Goal: Task Accomplishment & Management: Use online tool/utility

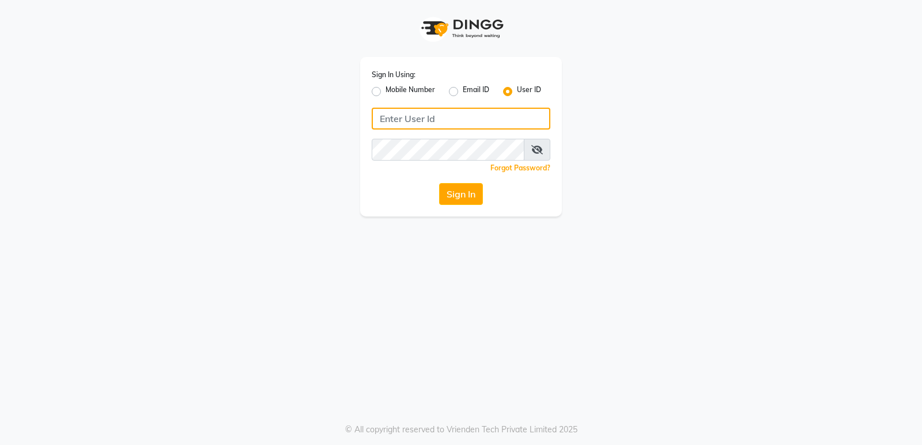
click at [450, 124] on input "Username" at bounding box center [461, 119] width 179 height 22
type input "fiesta"
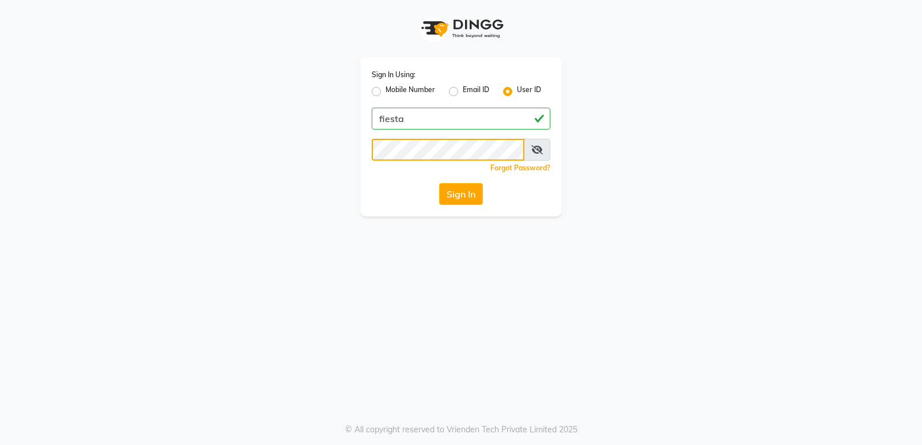
click at [439, 183] on button "Sign In" at bounding box center [461, 194] width 44 height 22
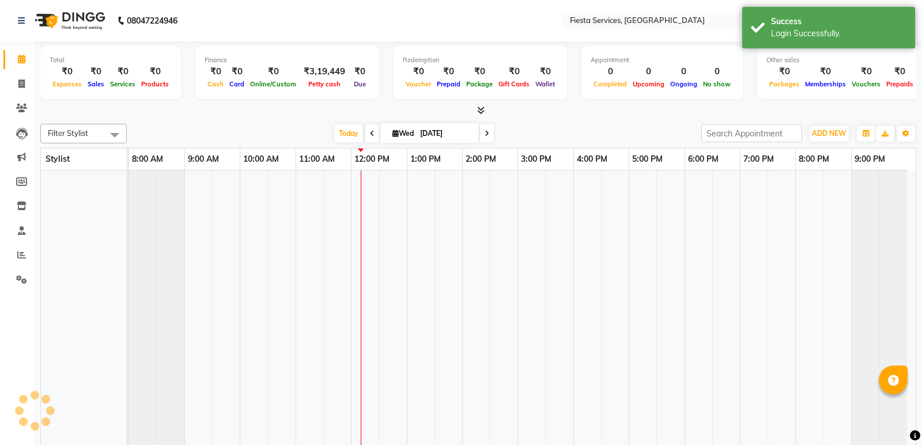
select select "en"
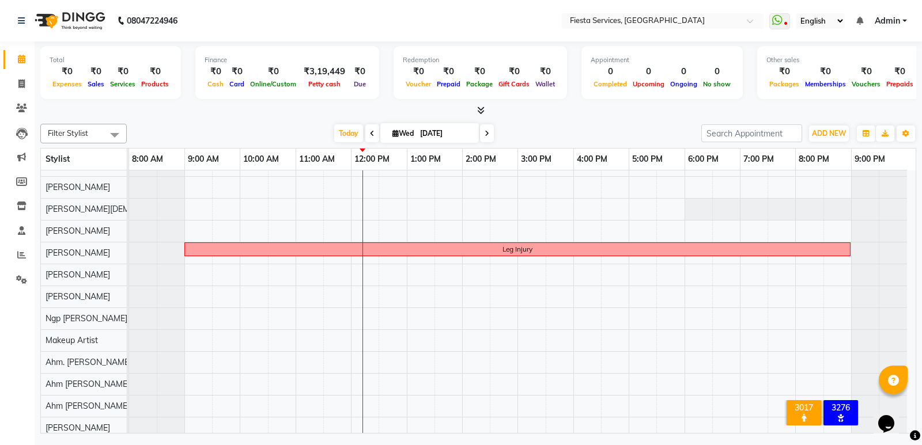
click at [485, 138] on span at bounding box center [487, 133] width 14 height 18
type input "[DATE]"
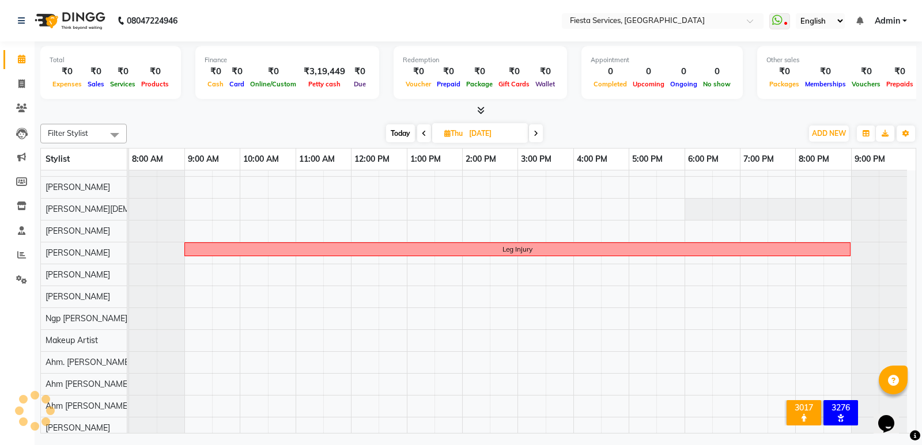
click at [485, 138] on input "[DATE]" at bounding box center [494, 133] width 58 height 17
select select "9"
select select "2025"
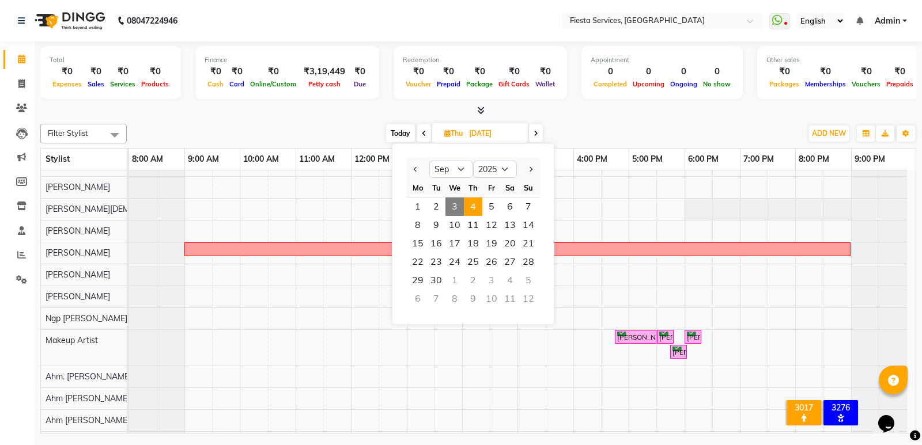
click at [533, 136] on span at bounding box center [536, 133] width 14 height 18
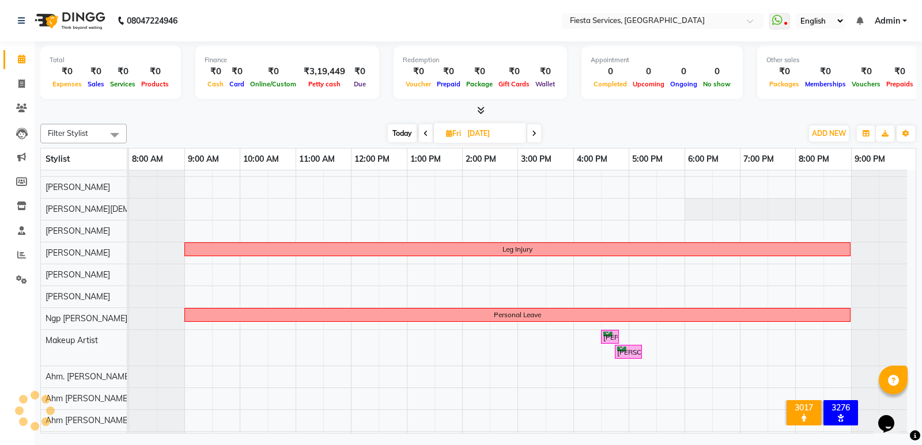
click at [535, 136] on icon at bounding box center [534, 133] width 5 height 7
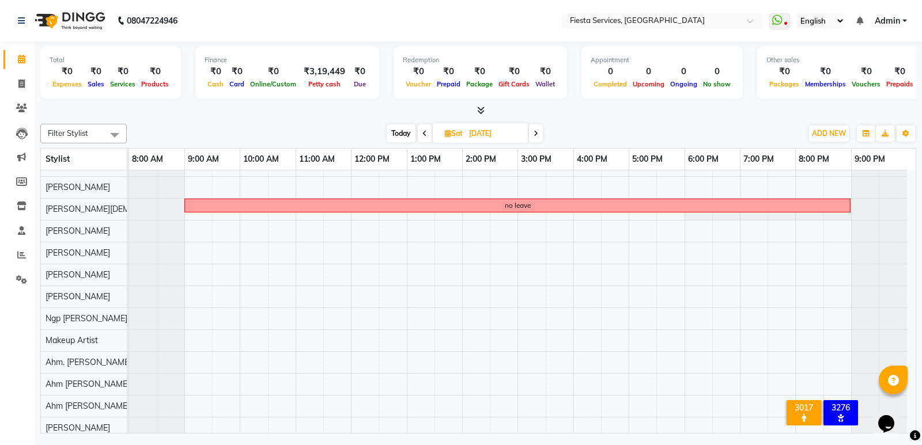
click at [424, 134] on icon at bounding box center [424, 133] width 5 height 7
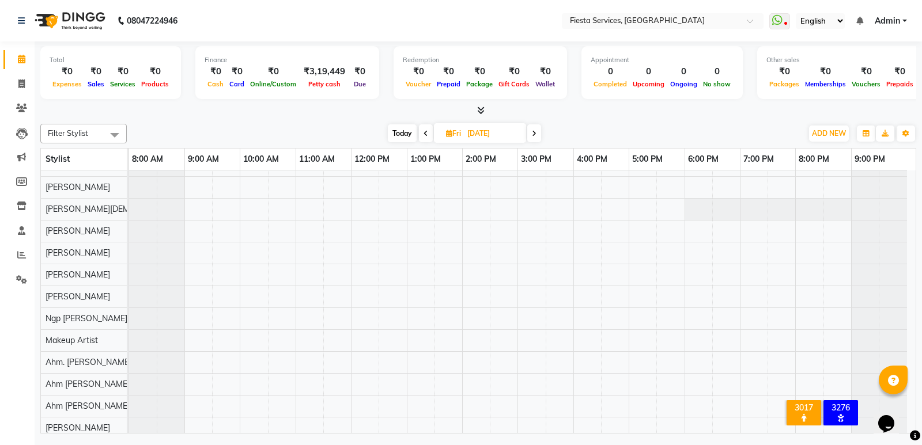
click at [424, 134] on icon at bounding box center [425, 133] width 5 height 7
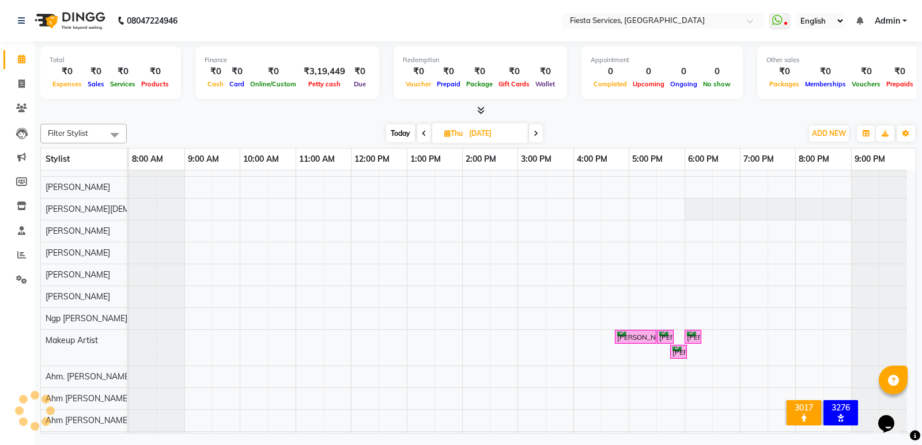
click at [424, 134] on icon at bounding box center [424, 133] width 5 height 7
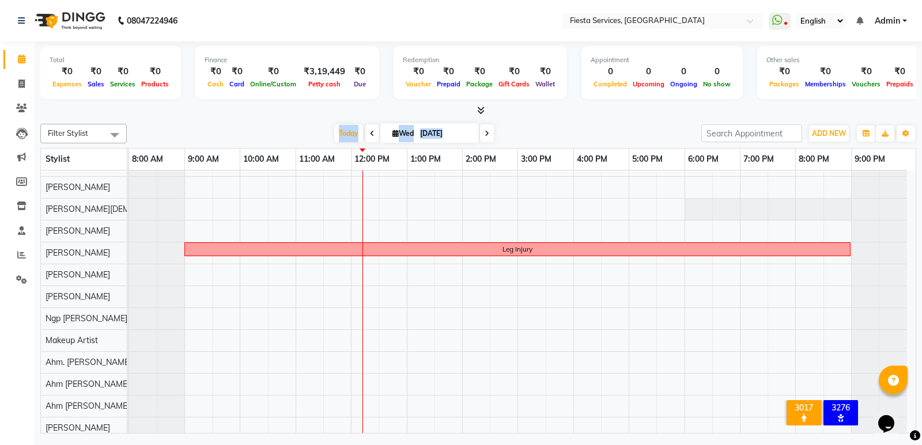
click at [370, 133] on icon at bounding box center [372, 133] width 5 height 7
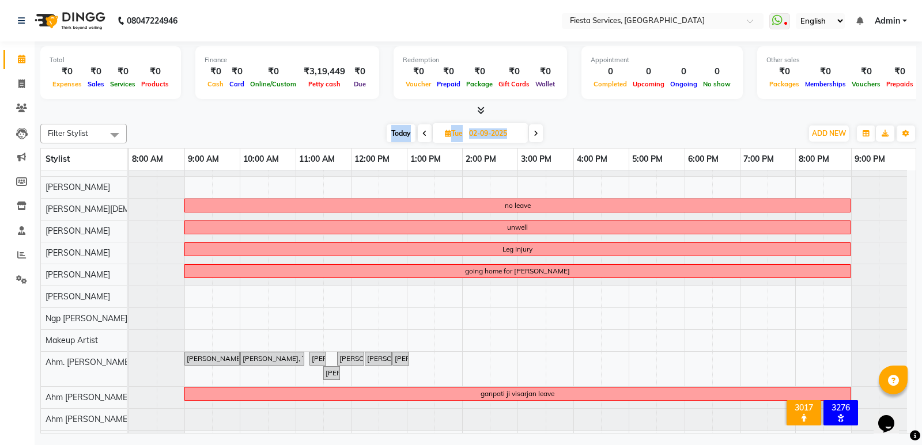
click at [537, 135] on icon at bounding box center [535, 133] width 5 height 7
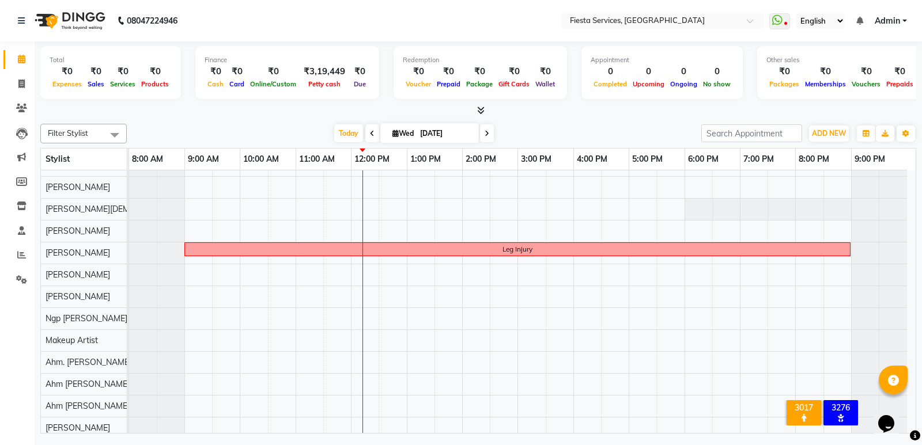
click at [490, 137] on span at bounding box center [487, 133] width 14 height 18
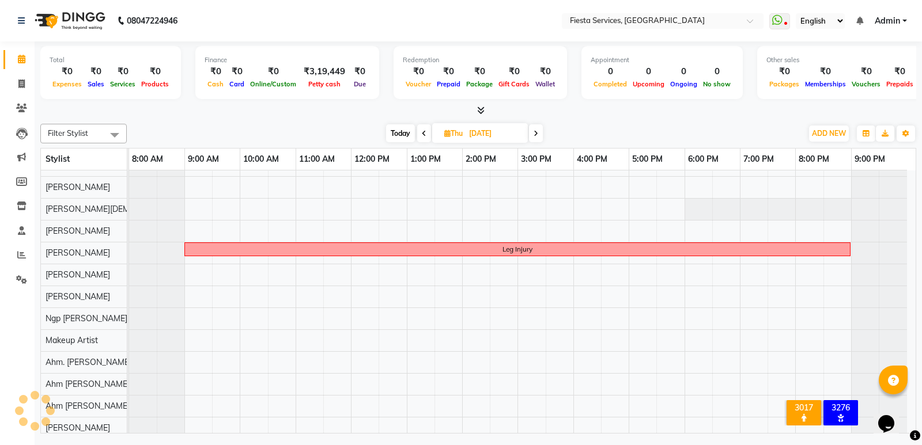
click at [539, 135] on span at bounding box center [536, 133] width 14 height 18
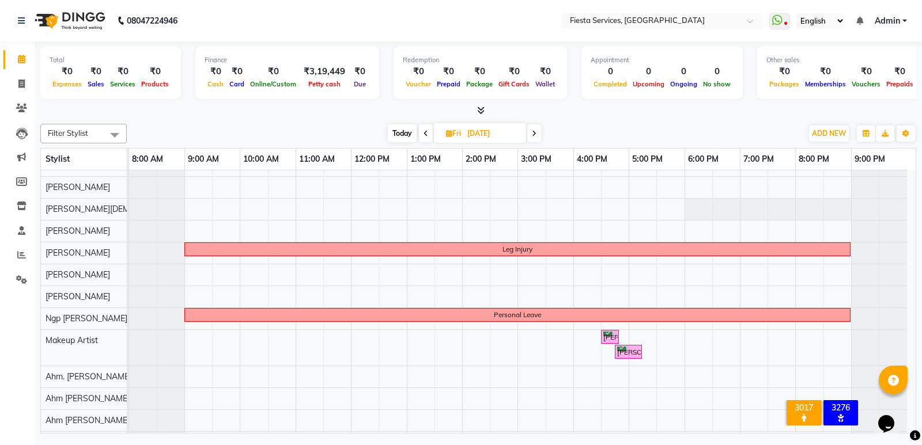
click at [534, 137] on icon at bounding box center [534, 133] width 5 height 7
type input "[DATE]"
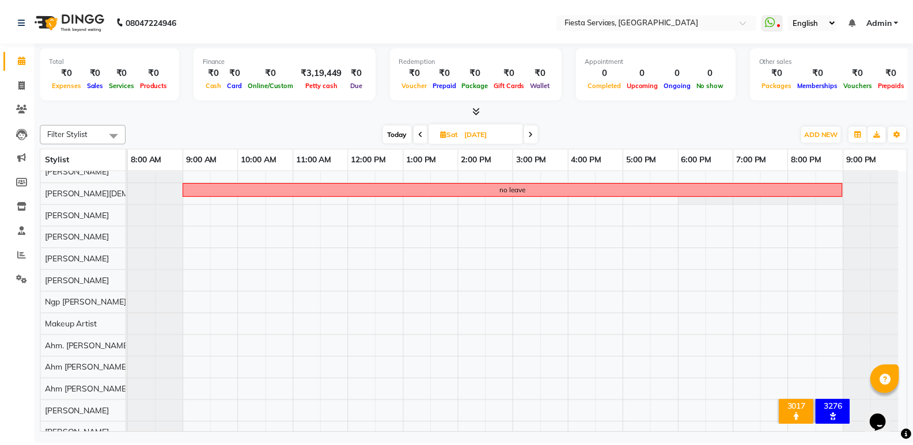
scroll to position [43, 0]
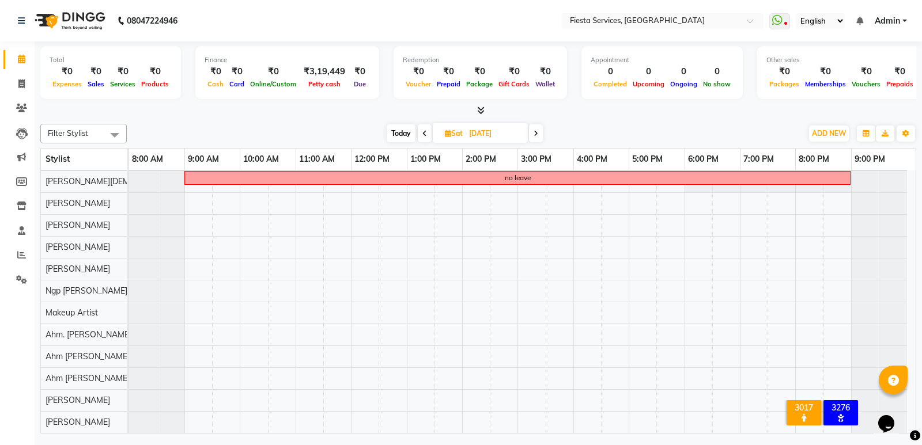
click at [605, 332] on div "no leave" at bounding box center [522, 280] width 786 height 306
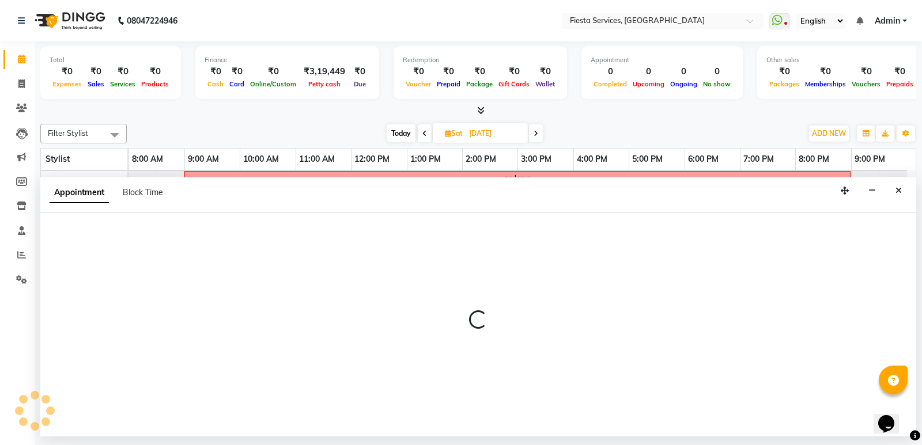
select select "80011"
select select "tentative"
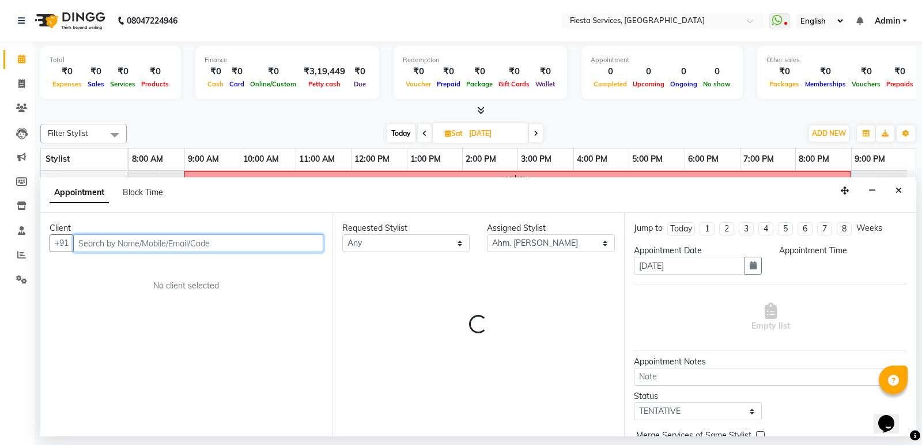
select select "990"
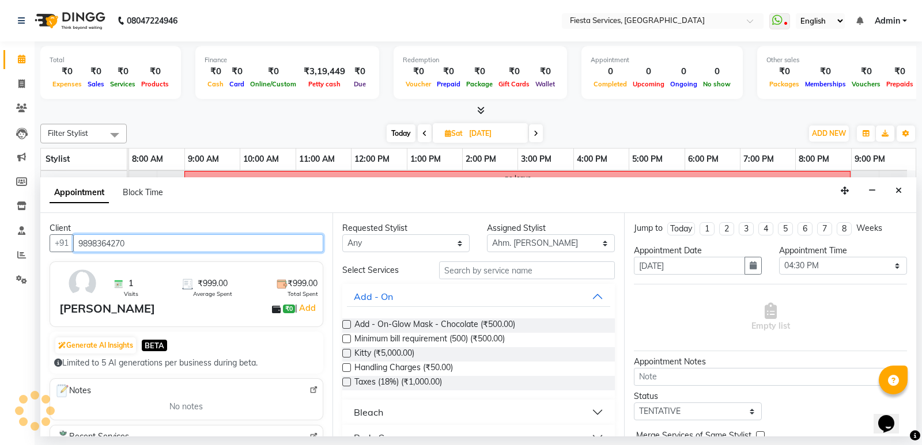
click at [161, 238] on input "9898364270" at bounding box center [198, 243] width 250 height 18
type input "9898364270"
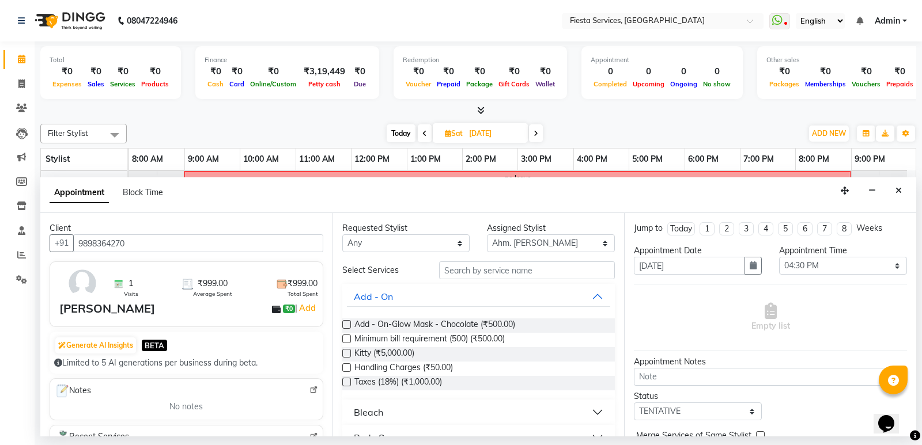
click at [21, 52] on link "Calendar" at bounding box center [17, 59] width 28 height 19
click at [20, 63] on span at bounding box center [22, 59] width 20 height 13
click at [20, 89] on span at bounding box center [22, 84] width 20 height 13
select select "service"
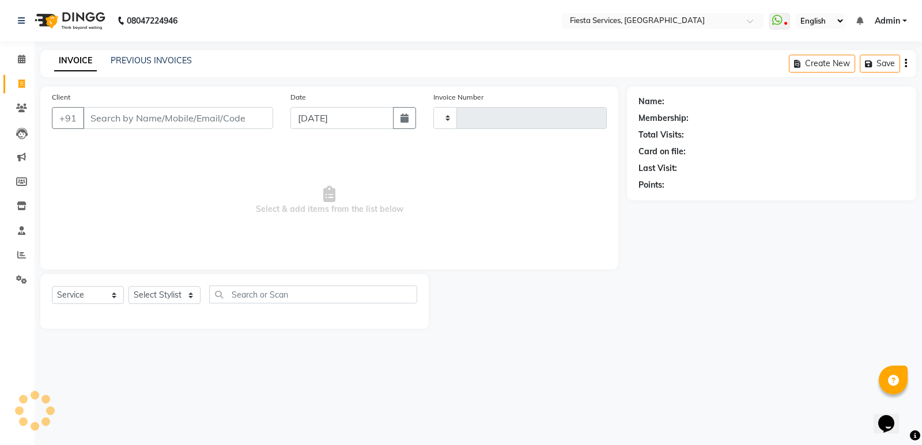
type input "1029"
select select "4929"
click at [24, 64] on span at bounding box center [22, 59] width 20 height 13
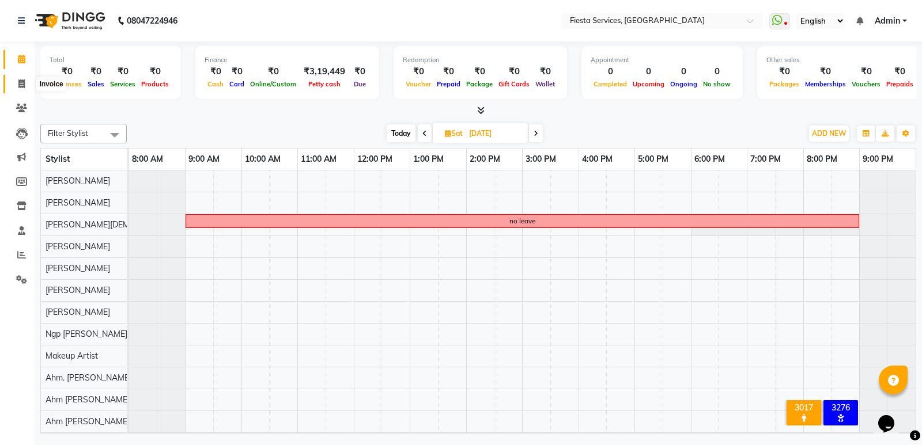
click at [24, 85] on icon at bounding box center [21, 83] width 6 height 9
select select "service"
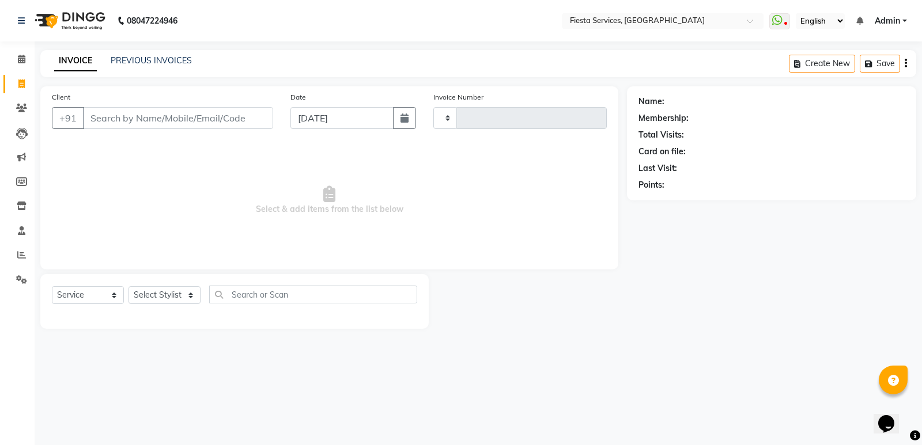
type input "1029"
select select "4929"
click at [105, 295] on select "Select Service Product Membership Package Voucher Prepaid Gift Card" at bounding box center [88, 295] width 72 height 18
select select "product"
click at [52, 286] on select "Select Service Product Membership Package Voucher Prepaid Gift Card" at bounding box center [88, 295] width 72 height 18
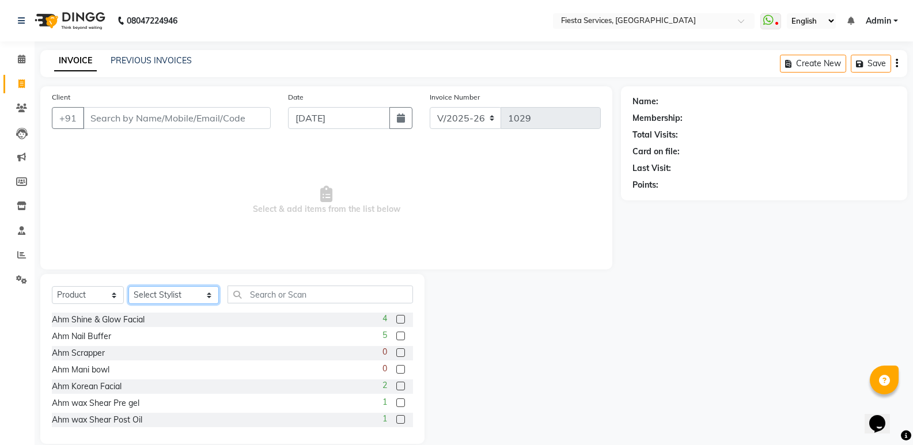
click at [162, 293] on select "Select Stylist [PERSON_NAME] Ahm. [PERSON_NAME] Ahm [PERSON_NAME] Ahm [PERSON_N…" at bounding box center [173, 295] width 90 height 18
select select "30487"
click at [128, 286] on select "Select Stylist [PERSON_NAME] Ahm. [PERSON_NAME] Ahm [PERSON_NAME] Ahm [PERSON_N…" at bounding box center [173, 295] width 90 height 18
click at [242, 290] on input "text" at bounding box center [320, 295] width 185 height 18
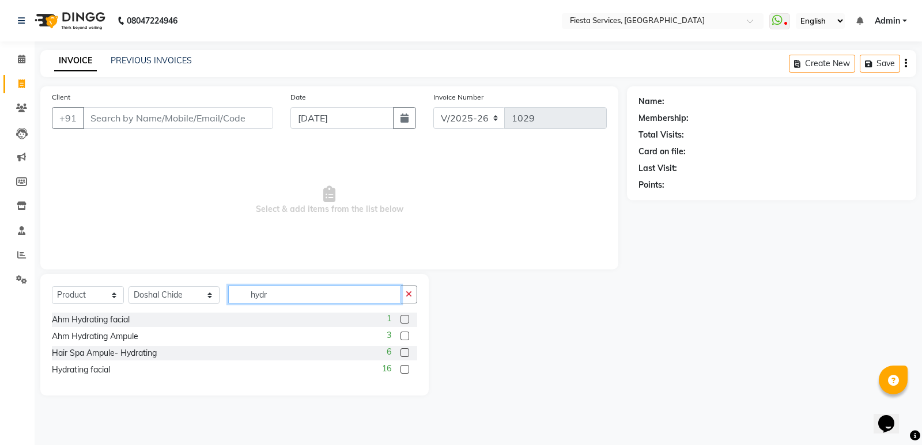
type input "hydr"
click at [408, 371] on label at bounding box center [404, 369] width 9 height 9
click at [408, 371] on input "checkbox" at bounding box center [403, 369] width 7 height 7
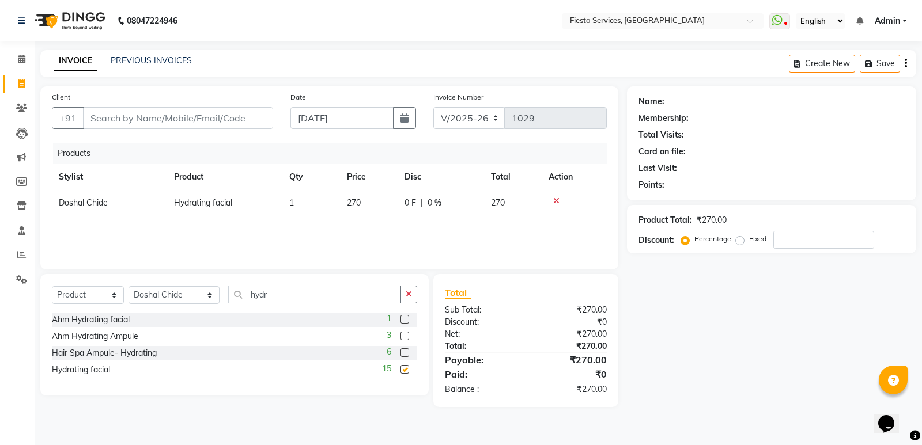
checkbox input "false"
click at [293, 200] on span "1" at bounding box center [291, 203] width 5 height 10
select select "30487"
click at [293, 200] on input "1" at bounding box center [311, 206] width 44 height 18
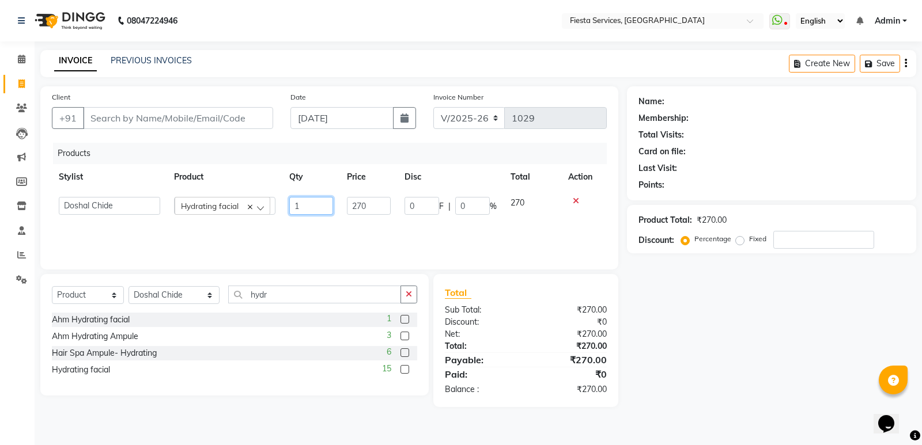
type input "2"
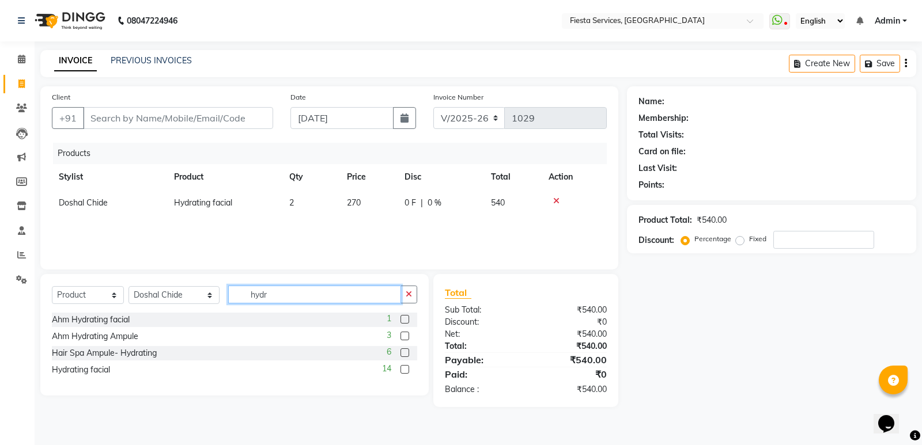
click at [263, 295] on input "hydr" at bounding box center [314, 295] width 173 height 18
type input "ino"
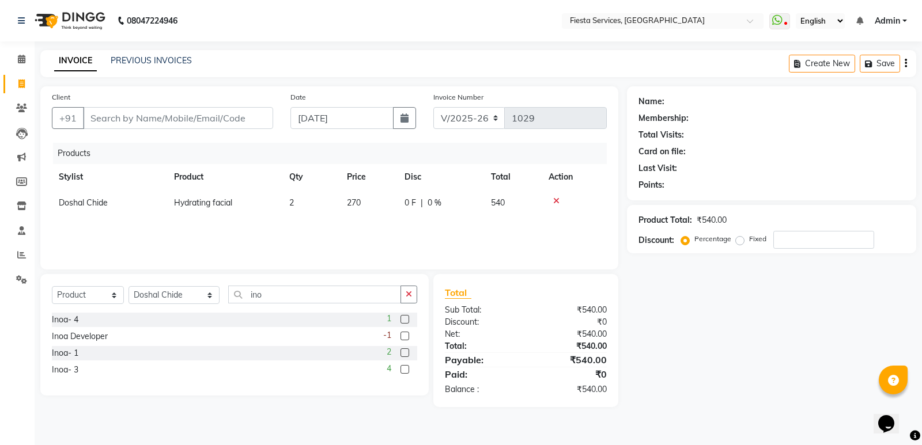
click at [407, 370] on label at bounding box center [404, 369] width 9 height 9
click at [407, 370] on input "checkbox" at bounding box center [403, 369] width 7 height 7
checkbox input "false"
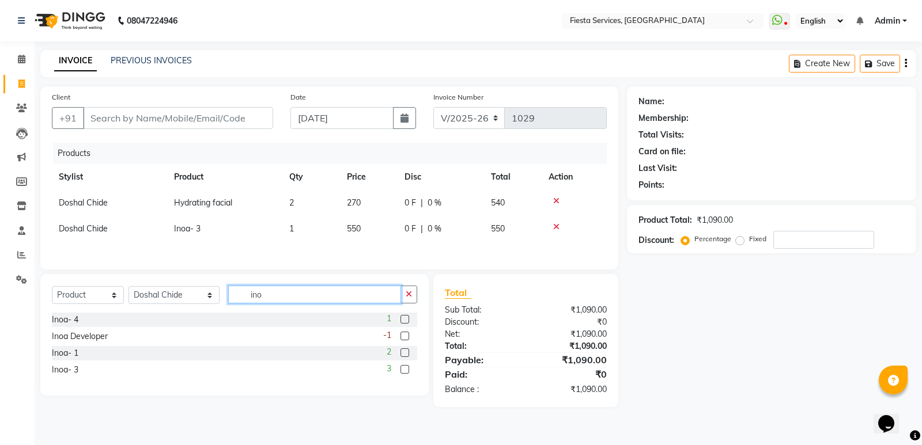
click at [274, 300] on input "ino" at bounding box center [314, 295] width 173 height 18
type input "pedic"
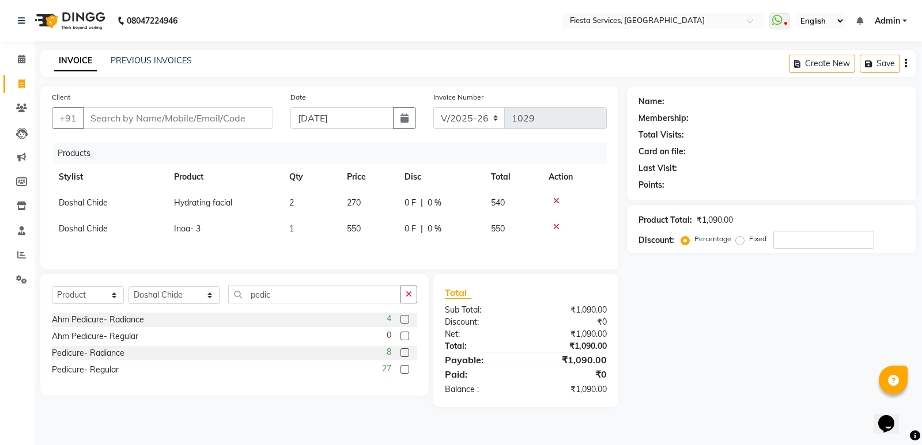
click at [406, 371] on label at bounding box center [404, 369] width 9 height 9
click at [406, 371] on input "checkbox" at bounding box center [403, 369] width 7 height 7
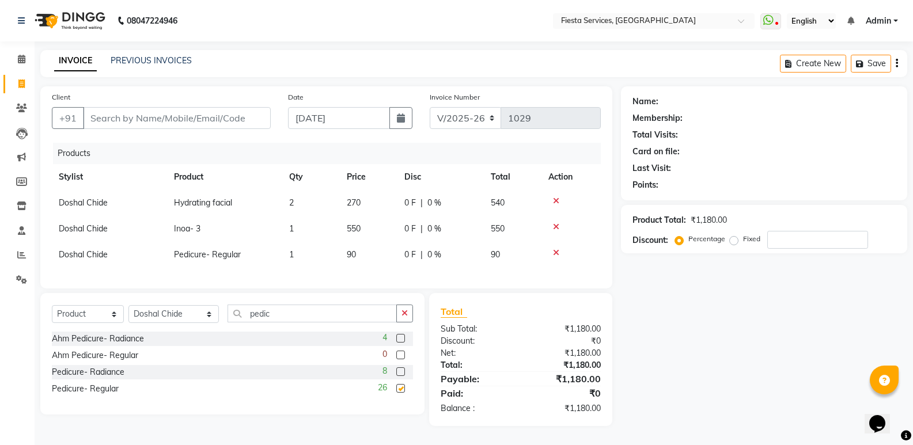
checkbox input "false"
click at [291, 256] on span "1" at bounding box center [291, 254] width 5 height 10
select select "30487"
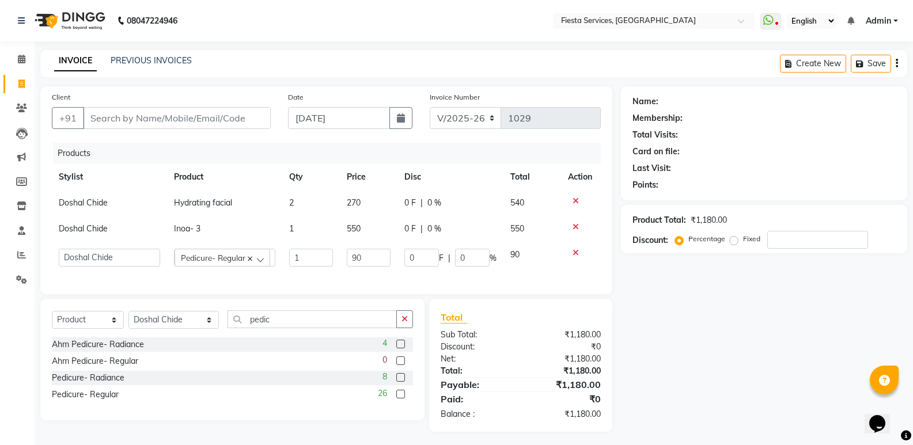
click at [291, 256] on input "1" at bounding box center [311, 258] width 44 height 18
type input "2"
click at [777, 375] on div "Name: Membership: Total Visits: Card on file: Last Visit: Points: Product Total…" at bounding box center [768, 259] width 295 height 346
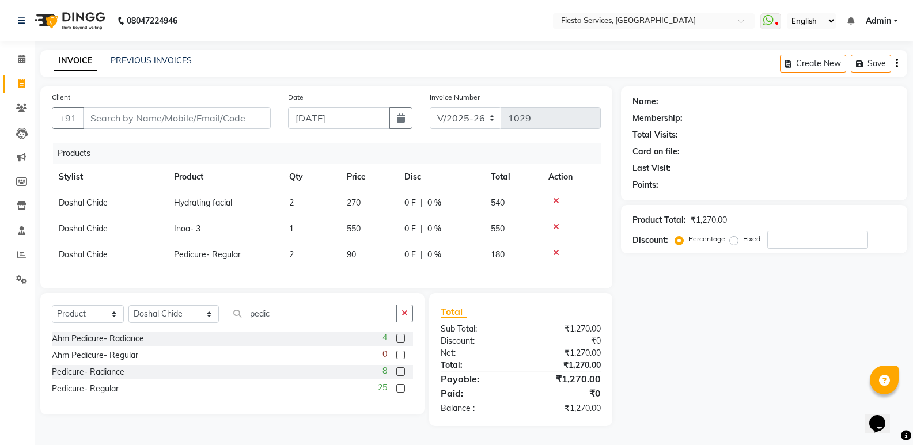
scroll to position [7, 0]
click at [132, 108] on input "Client" at bounding box center [177, 118] width 188 height 22
type input "s"
type input "0"
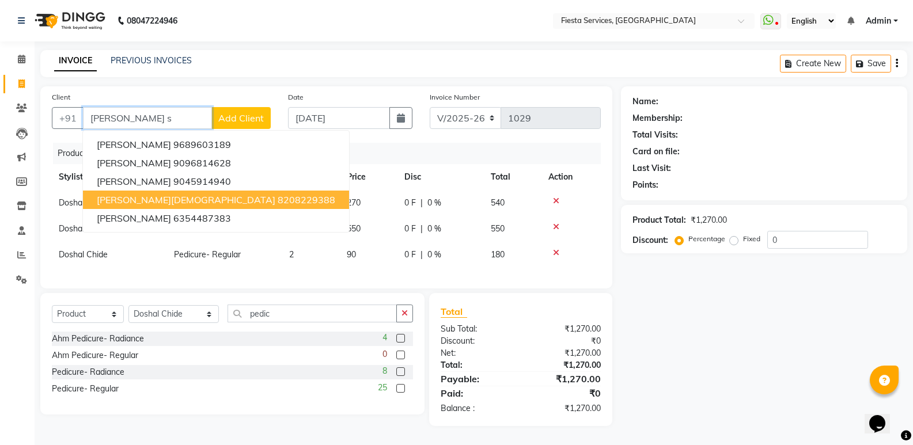
click at [156, 199] on button "[PERSON_NAME] 8208229388" at bounding box center [216, 200] width 266 height 18
type input "8208229388"
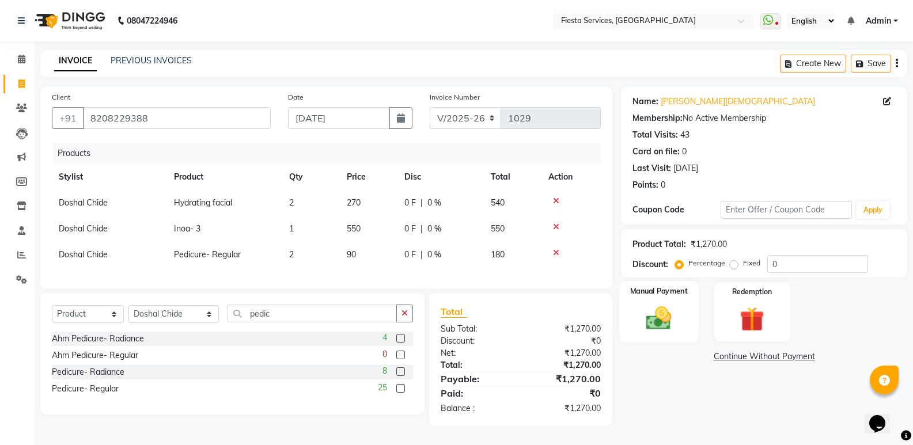
click at [650, 312] on img at bounding box center [658, 318] width 41 height 29
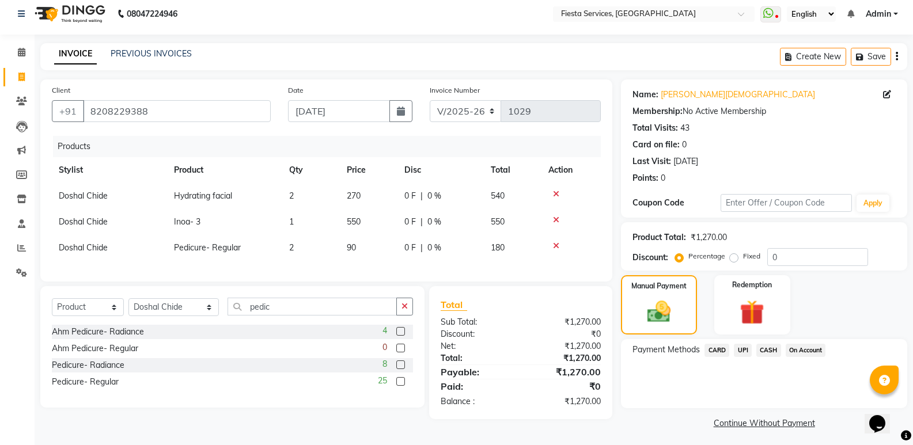
click at [770, 353] on span "CASH" at bounding box center [768, 350] width 25 height 13
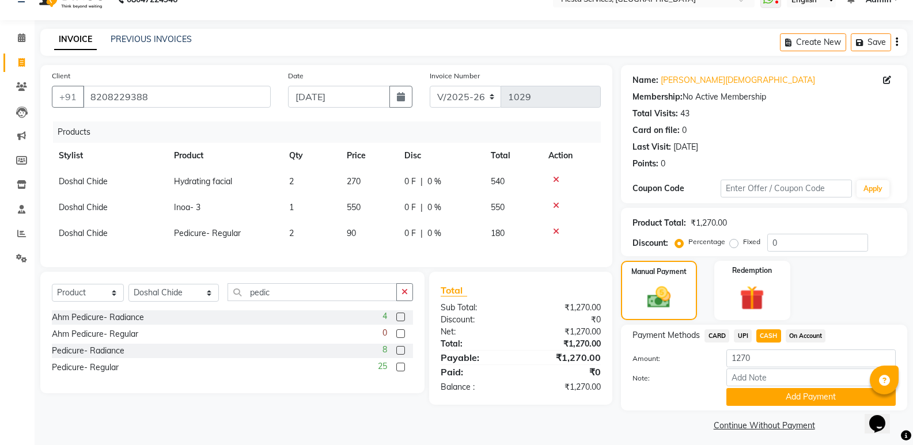
scroll to position [28, 0]
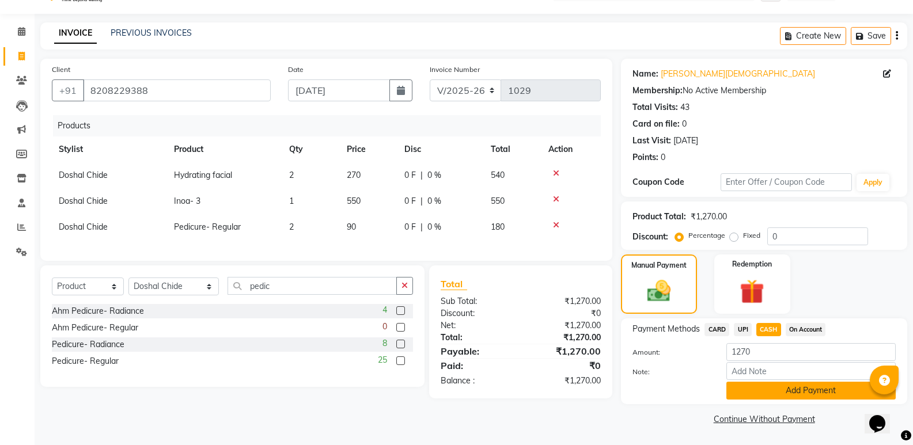
click at [779, 387] on button "Add Payment" at bounding box center [810, 391] width 169 height 18
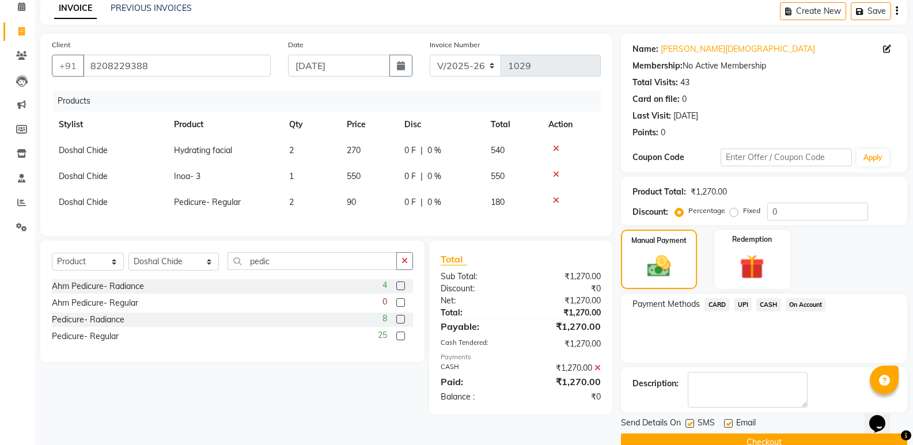
scroll to position [76, 0]
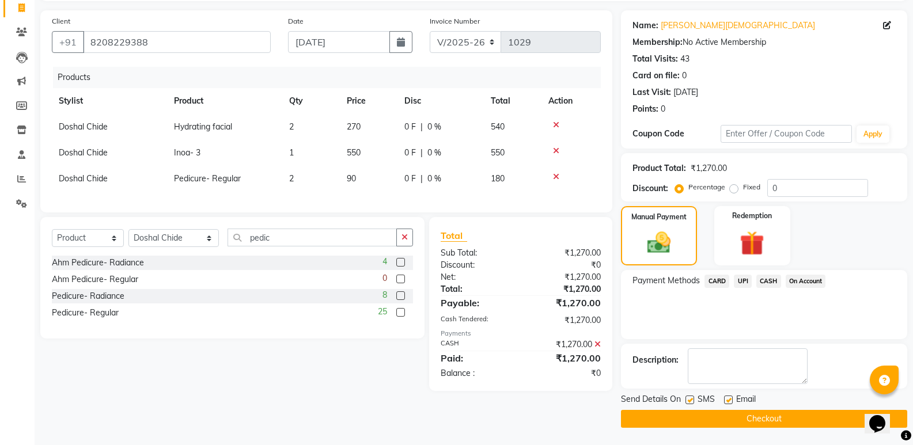
click at [728, 418] on button "Checkout" at bounding box center [764, 419] width 286 height 18
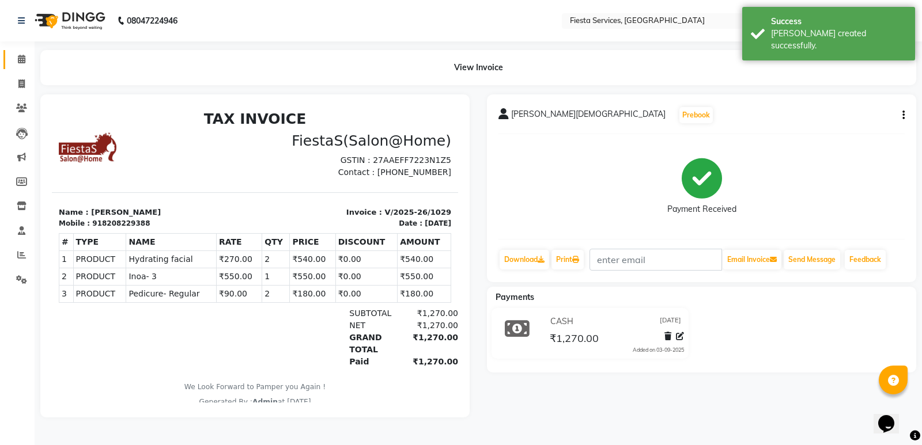
click at [14, 61] on span at bounding box center [22, 59] width 20 height 13
